Goal: Transaction & Acquisition: Purchase product/service

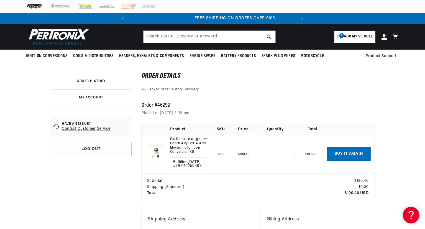
scroll to position [0, 168]
click at [158, 89] on link "Back to Order History Summary" at bounding box center [258, 89] width 233 height 5
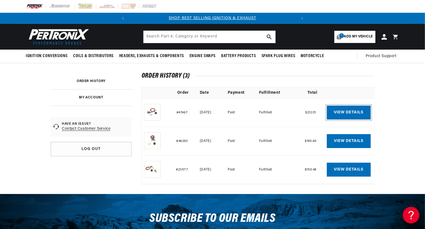
click at [345, 114] on link "View details" at bounding box center [349, 113] width 44 height 14
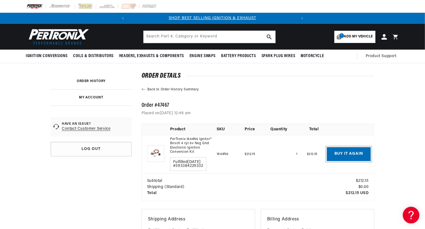
click at [349, 154] on button "Buy it again" at bounding box center [349, 154] width 44 height 14
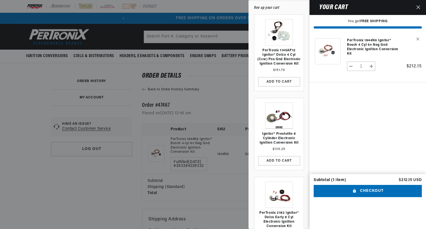
scroll to position [0, 168]
click at [367, 197] on button "Checkout" at bounding box center [367, 191] width 108 height 12
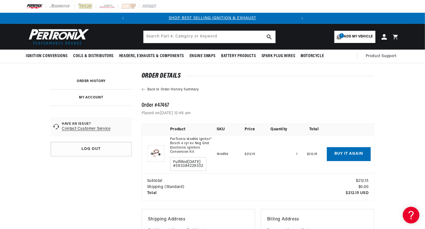
click at [145, 88] on link "Back to Order History Summary" at bounding box center [258, 89] width 233 height 5
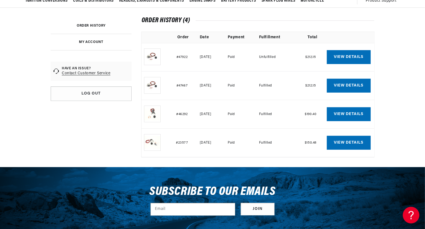
scroll to position [0, 168]
click at [347, 113] on link "View details" at bounding box center [349, 114] width 44 height 14
click at [346, 112] on link "View details" at bounding box center [349, 114] width 44 height 14
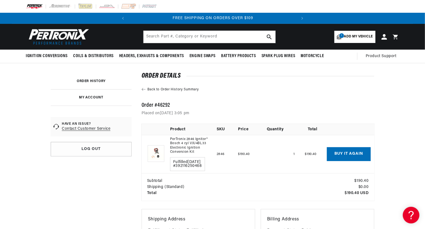
scroll to position [0, 168]
